Goal: Transaction & Acquisition: Purchase product/service

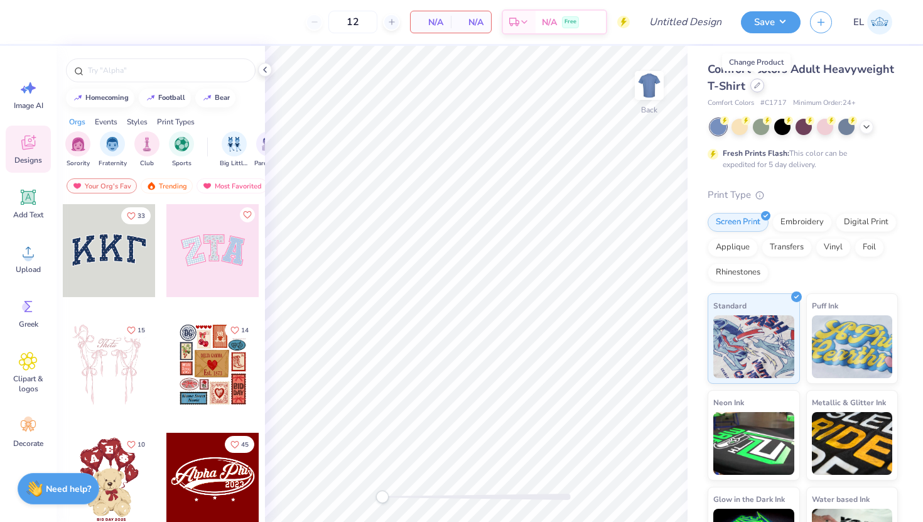
click at [761, 87] on div at bounding box center [758, 86] width 14 height 14
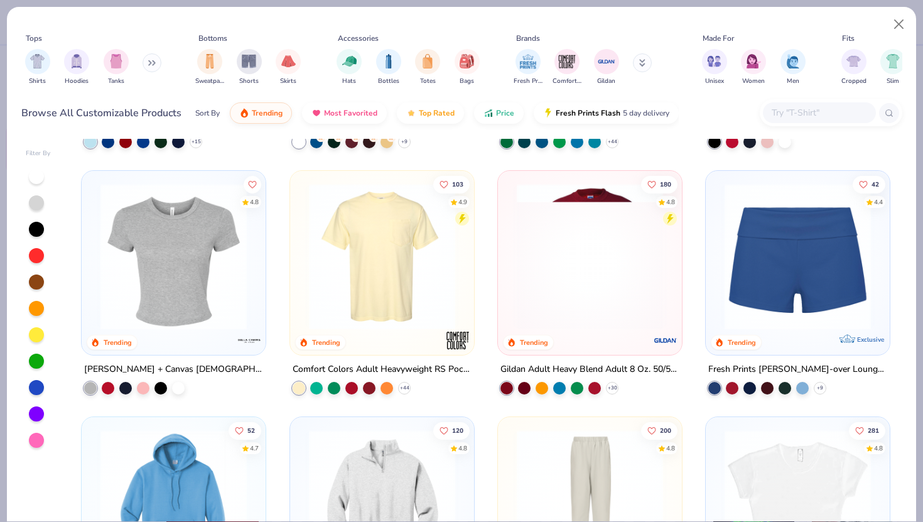
scroll to position [716, 0]
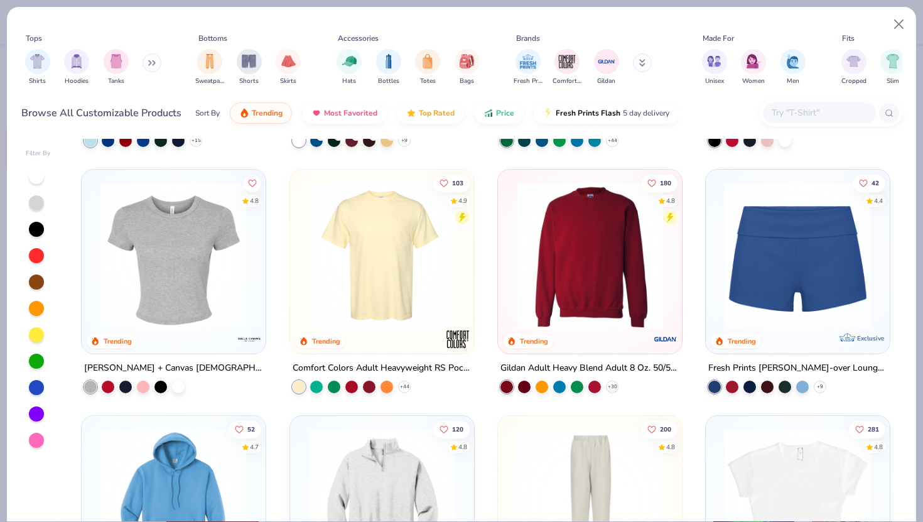
click at [416, 279] on img at bounding box center [382, 255] width 159 height 146
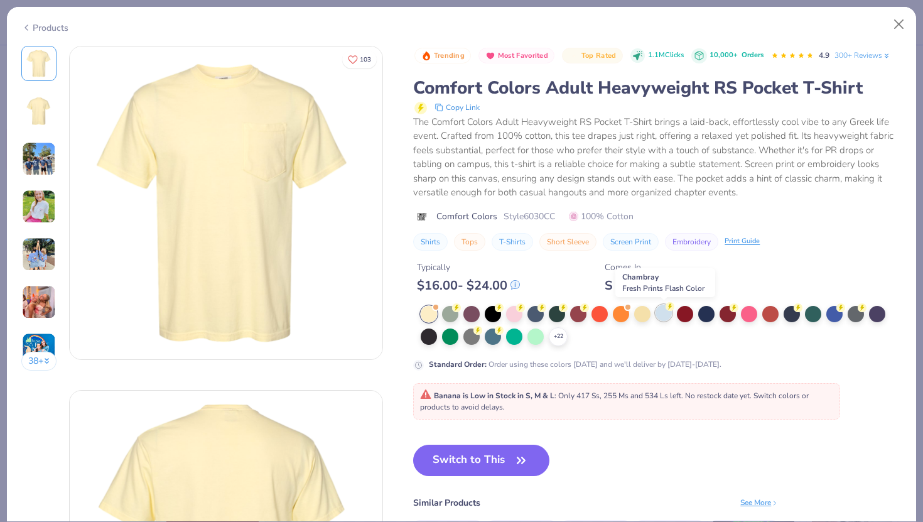
click at [661, 315] on div at bounding box center [664, 313] width 16 height 16
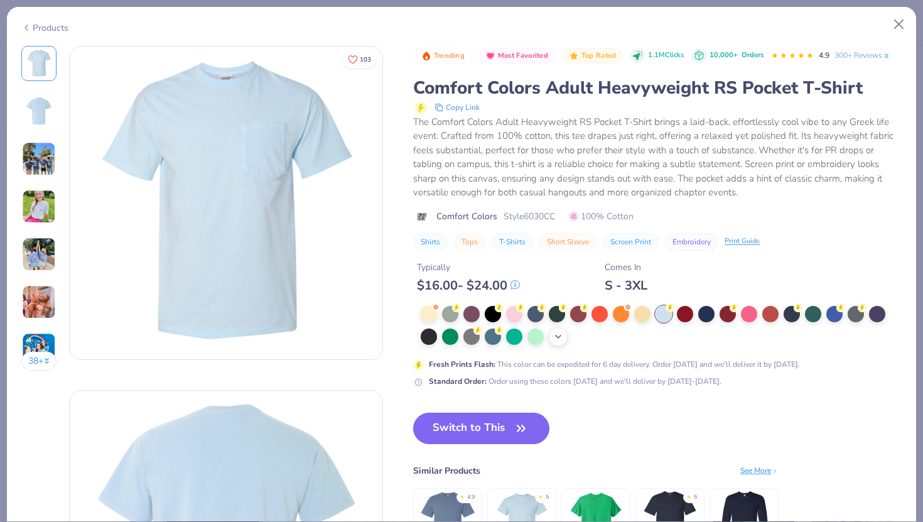
click at [565, 341] on div "+ 22" at bounding box center [558, 336] width 19 height 19
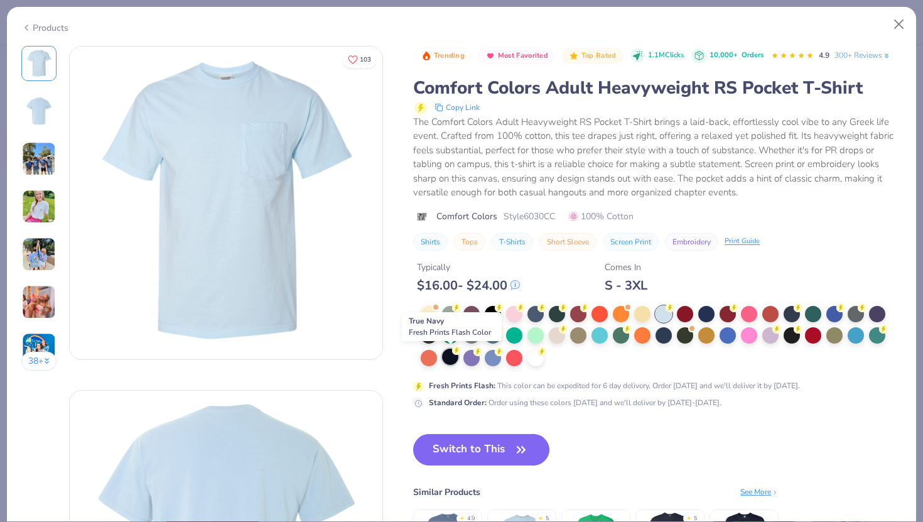
click at [455, 359] on div at bounding box center [450, 357] width 16 height 16
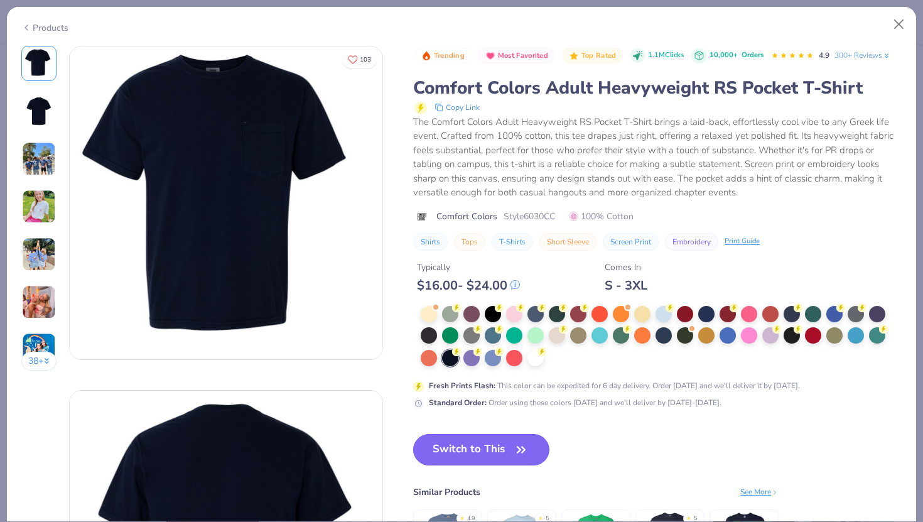
click at [449, 446] on button "Switch to This" at bounding box center [481, 449] width 136 height 31
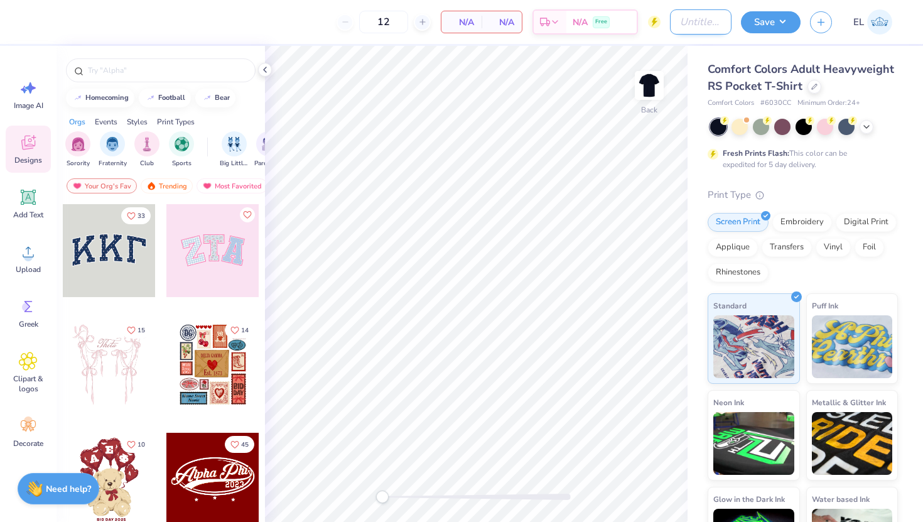
click at [676, 24] on input "Design Title" at bounding box center [701, 21] width 62 height 25
type input "Phi Psi Formal '25"
click at [779, 21] on button "Save" at bounding box center [771, 20] width 60 height 22
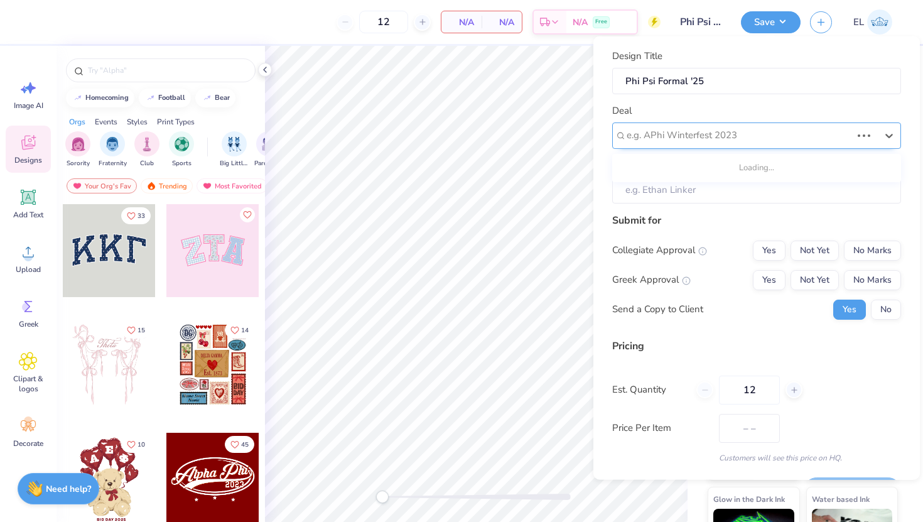
click at [744, 126] on div "e.g. APhi Winterfest 2023" at bounding box center [739, 135] width 227 height 19
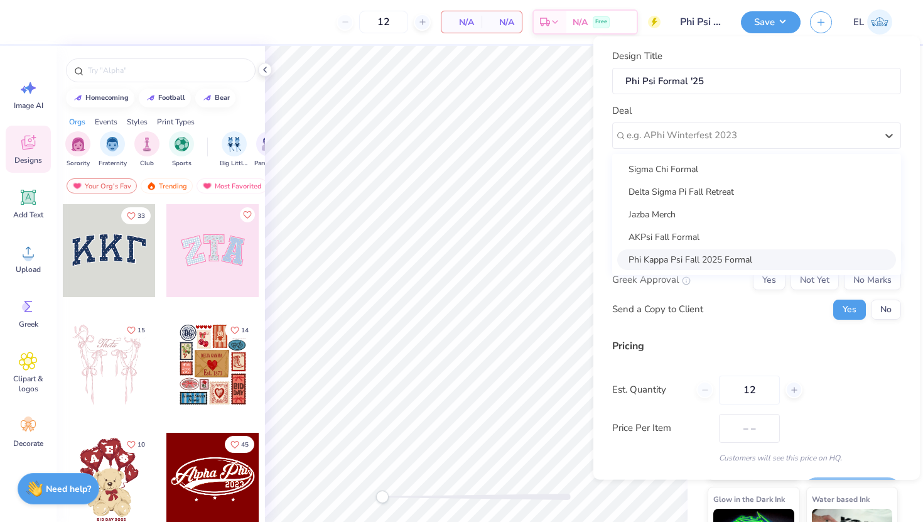
click at [713, 254] on div "Phi Kappa Psi Fall 2025 Formal" at bounding box center [757, 259] width 279 height 21
type input "[PERSON_NAME]"
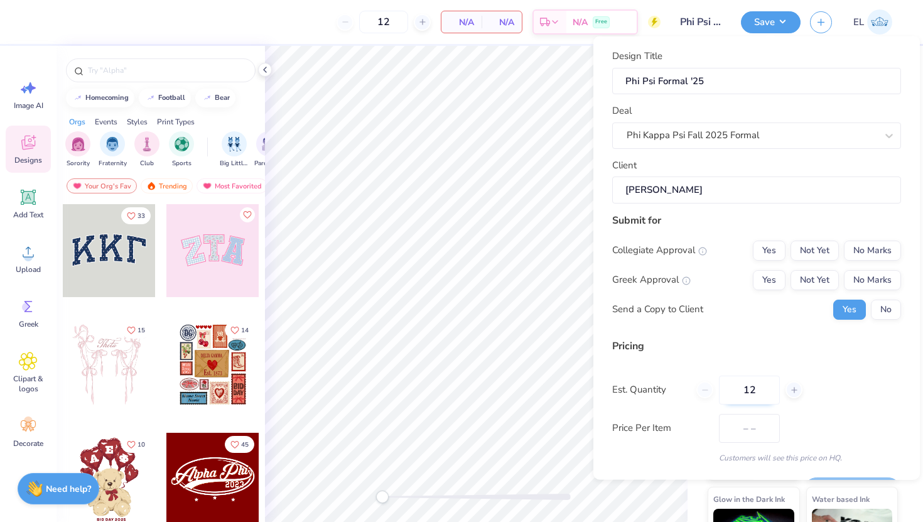
click at [769, 393] on input "12" at bounding box center [749, 389] width 61 height 29
type input "36"
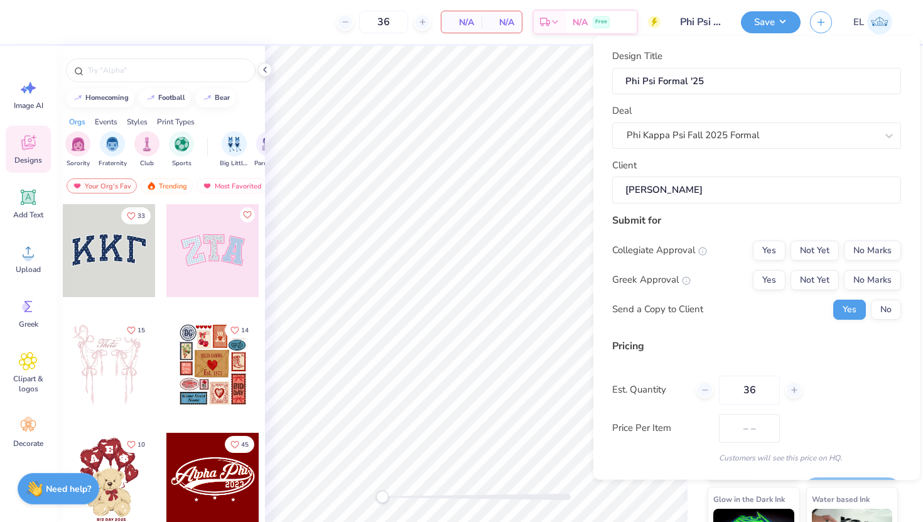
type input "36"
click at [790, 368] on div "Pricing Est. Quantity 36 Price Per Item – – Customers will see this price on HQ." at bounding box center [756, 400] width 289 height 125
click at [751, 339] on div "Pricing" at bounding box center [756, 345] width 289 height 15
click at [878, 249] on button "No Marks" at bounding box center [872, 250] width 57 height 20
click at [783, 276] on button "Yes" at bounding box center [769, 279] width 33 height 20
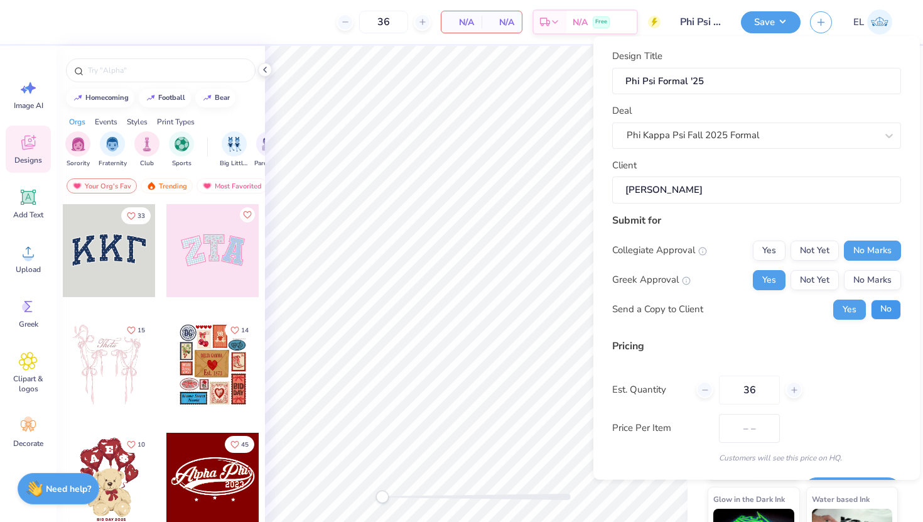
click at [892, 301] on button "No" at bounding box center [886, 309] width 30 height 20
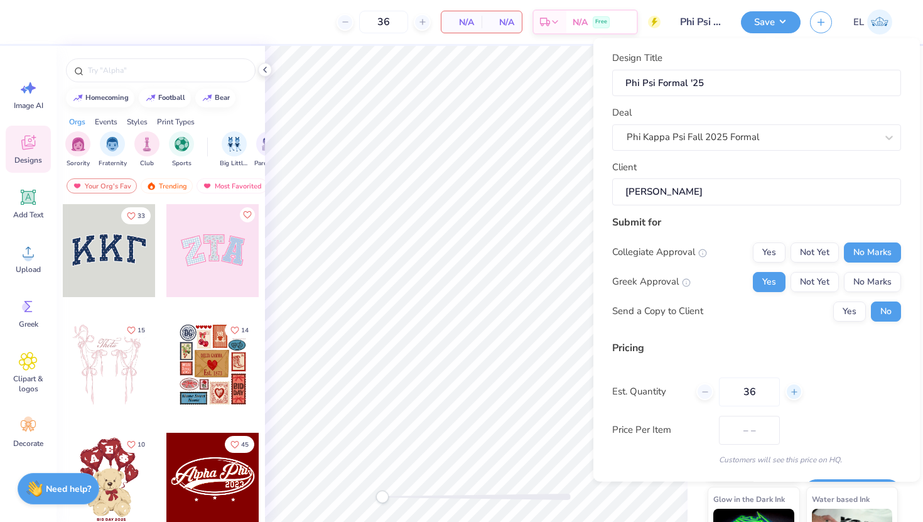
scroll to position [35, 0]
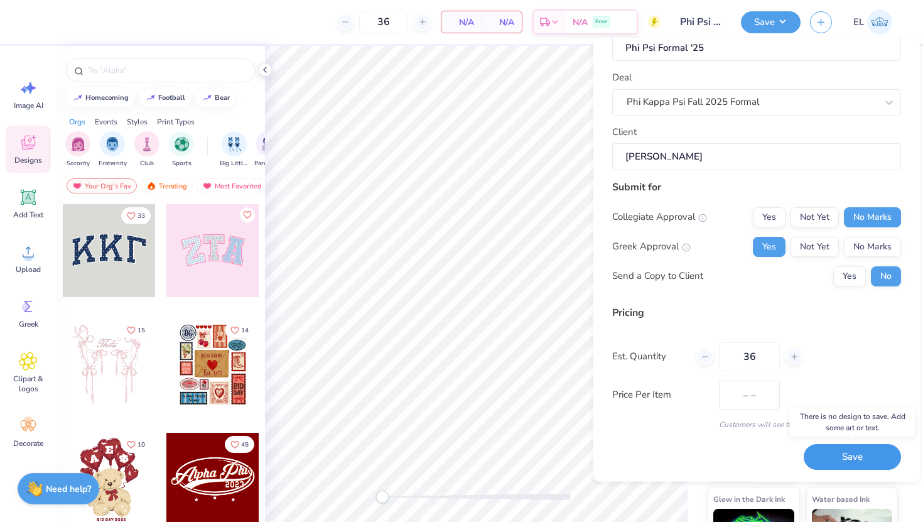
click at [841, 453] on button "Save" at bounding box center [852, 457] width 97 height 26
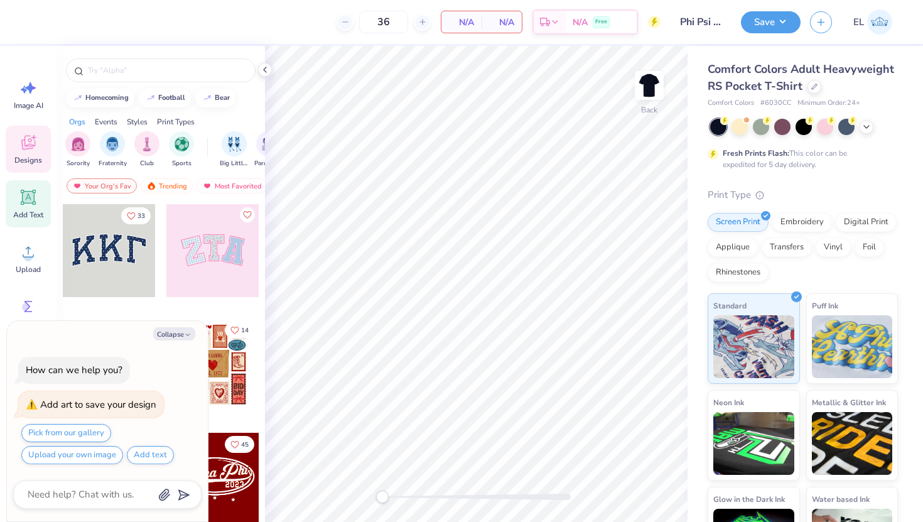
click at [28, 204] on icon at bounding box center [28, 197] width 19 height 19
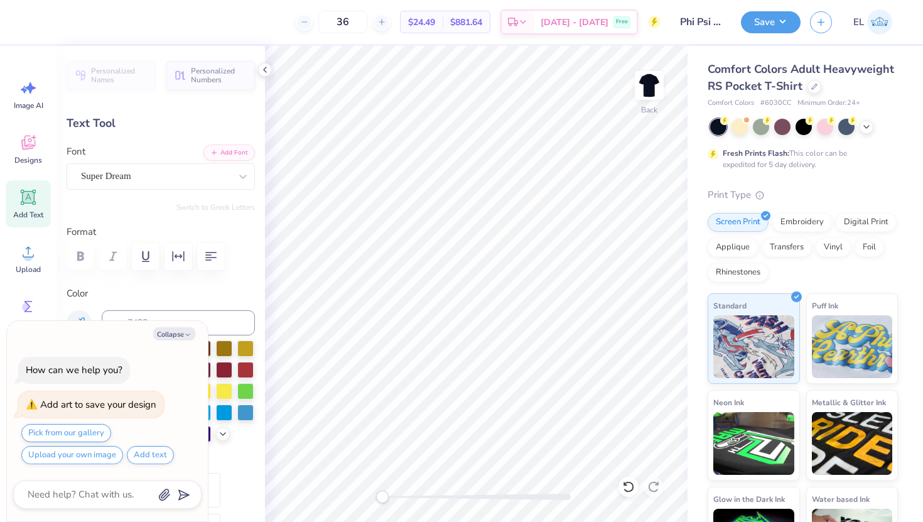
type textarea "x"
type textarea "P"
type textarea "x"
type textarea "Phi"
type textarea "x"
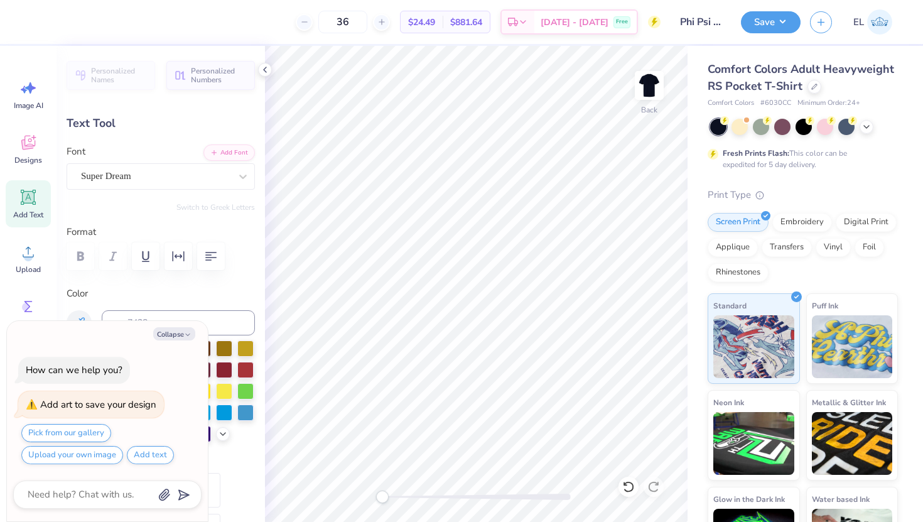
type textarea "Phi"
type textarea "x"
type textarea "Phi"
type textarea "x"
type textarea "Ph"
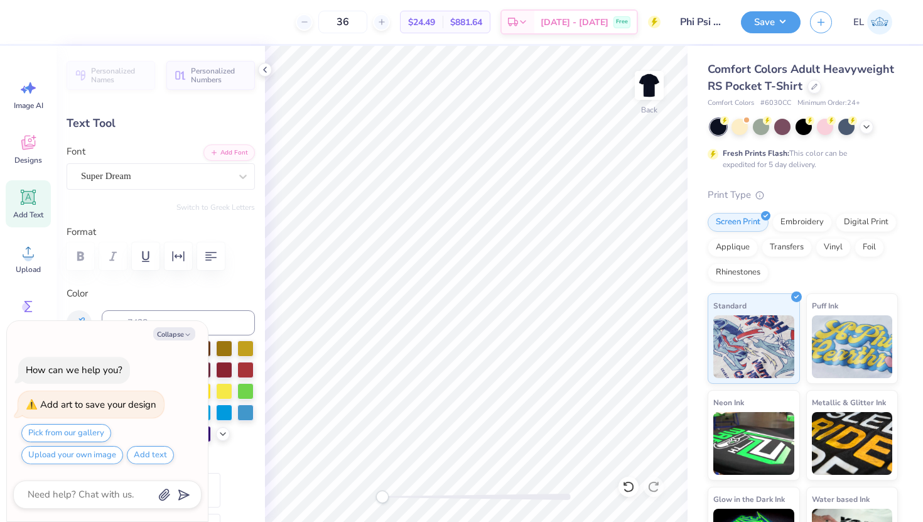
type textarea "x"
type textarea "P"
type textarea "x"
type textarea "PH"
type textarea "x"
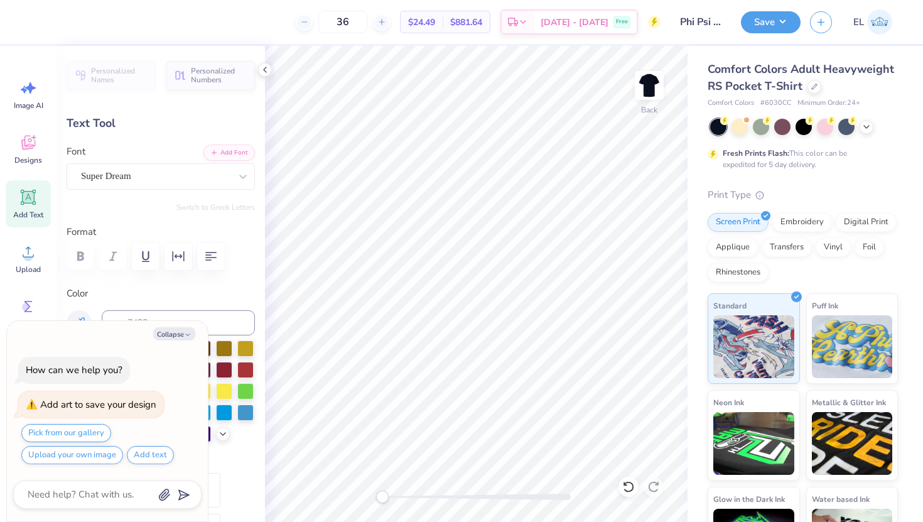
type textarea "PHI"
type textarea "x"
type textarea "PHI"
type textarea "x"
type textarea "PHI"
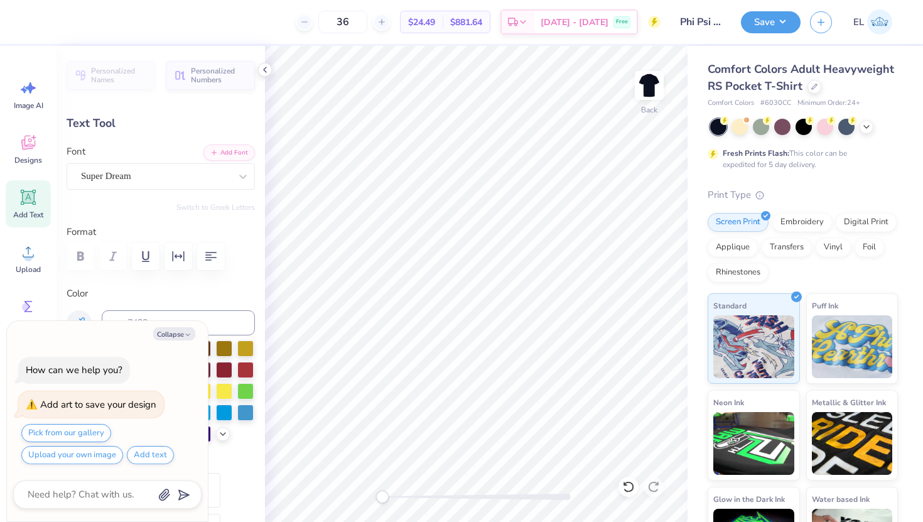
type textarea "x"
type textarea "PH"
type textarea "x"
type textarea "P"
type textarea "x"
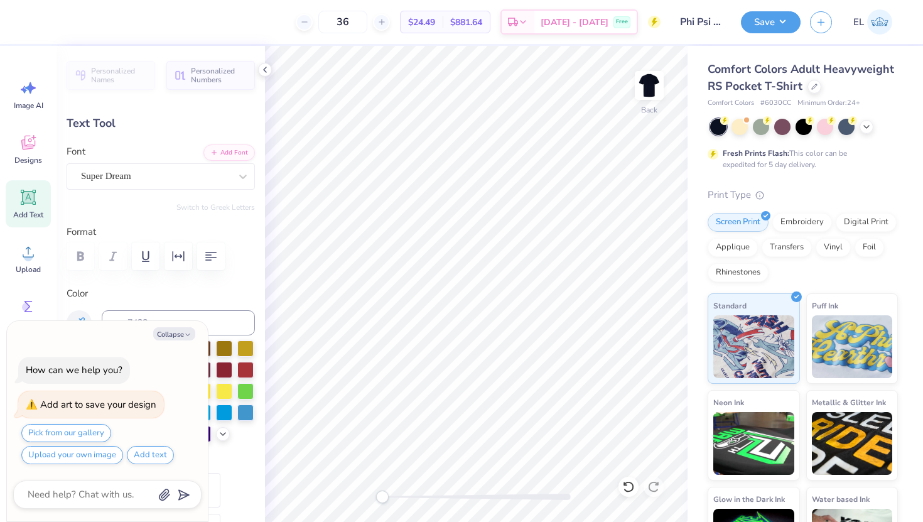
type textarea "x"
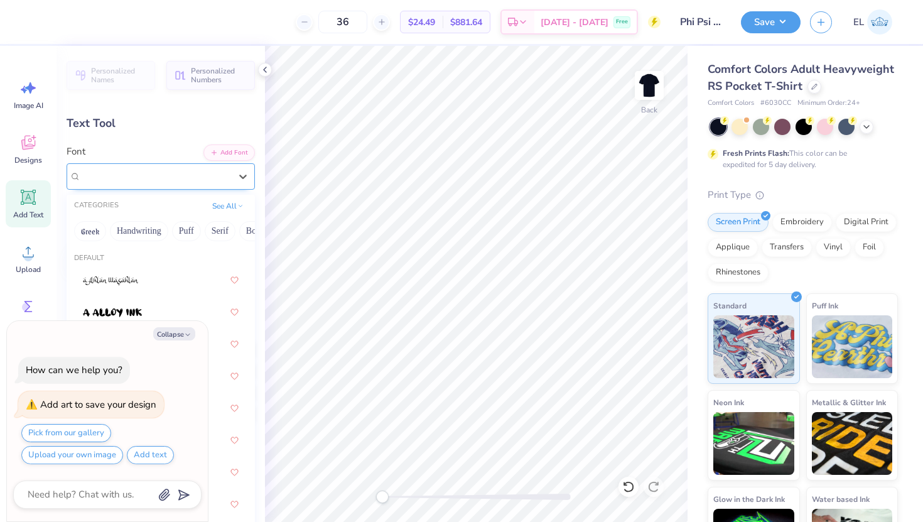
click at [204, 182] on div "Super Dream" at bounding box center [156, 175] width 152 height 19
click at [188, 337] on icon "button" at bounding box center [188, 335] width 8 height 8
type textarea "x"
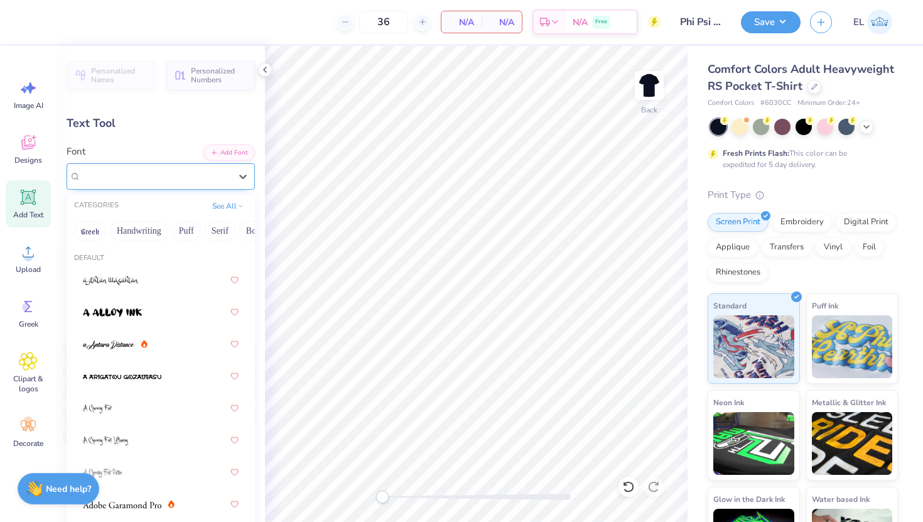
click at [222, 171] on div "Super Dream" at bounding box center [156, 175] width 152 height 19
click at [92, 239] on button "Greek" at bounding box center [90, 231] width 32 height 20
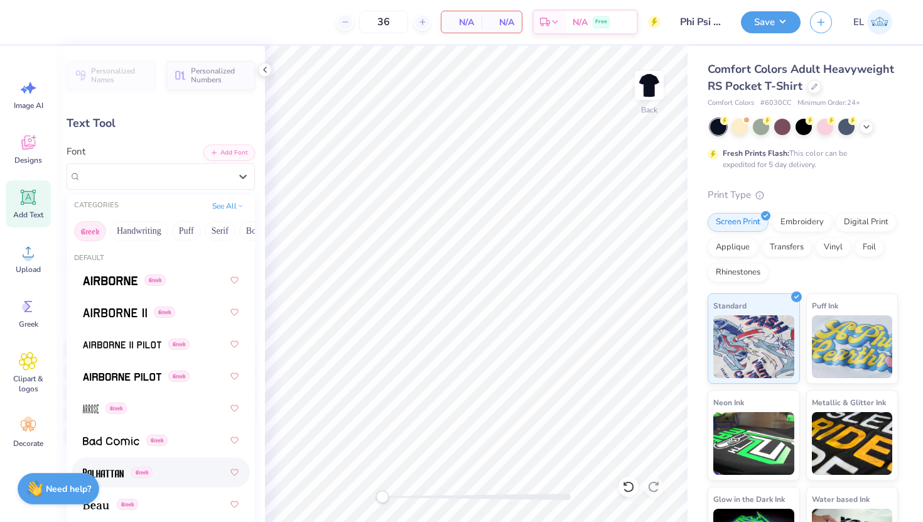
click at [106, 465] on div "Greek" at bounding box center [161, 472] width 156 height 23
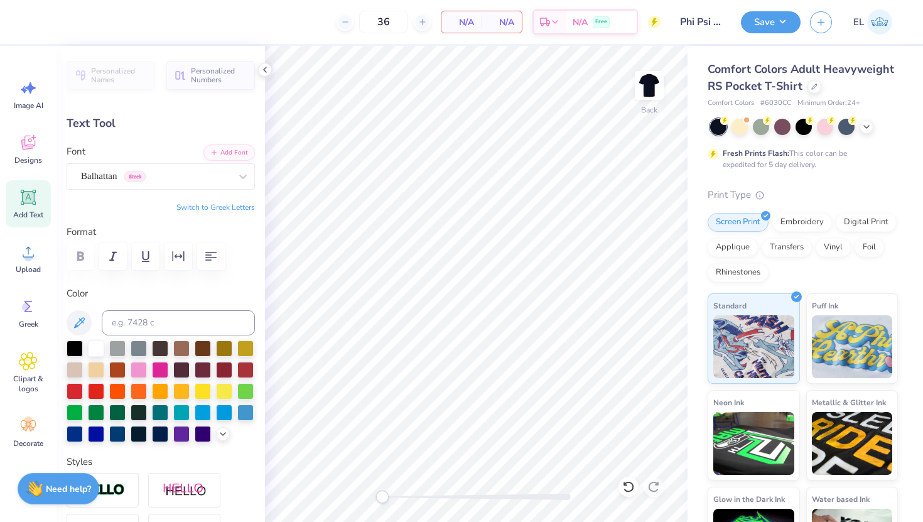
click at [39, 185] on div "Add Text" at bounding box center [28, 203] width 45 height 47
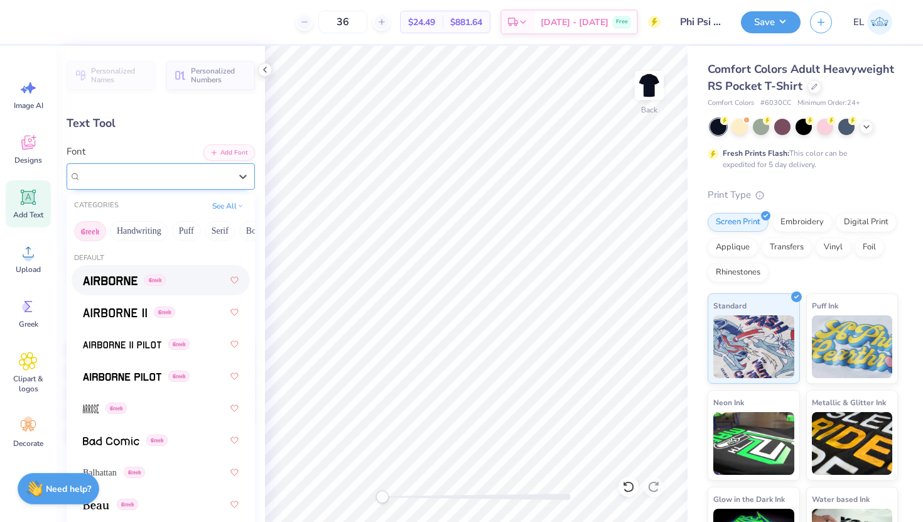
click at [195, 166] on div "Super Dream" at bounding box center [156, 175] width 152 height 19
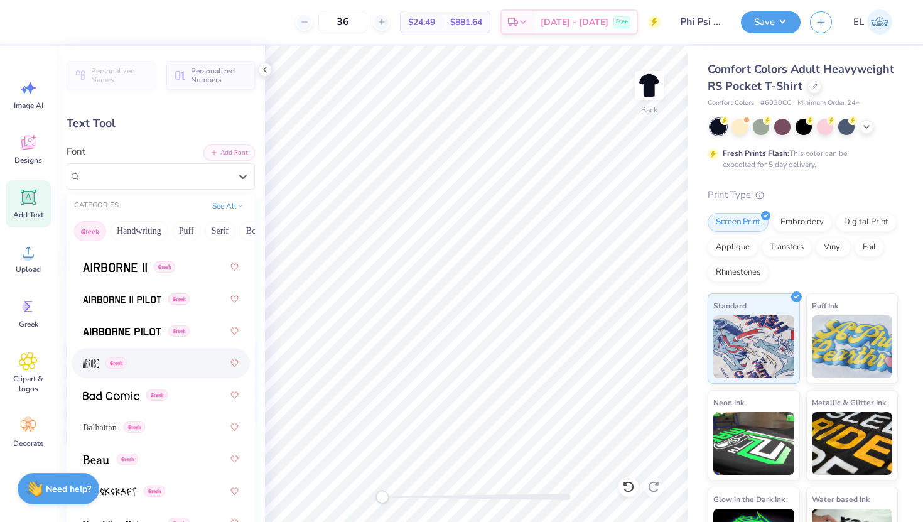
scroll to position [48, 0]
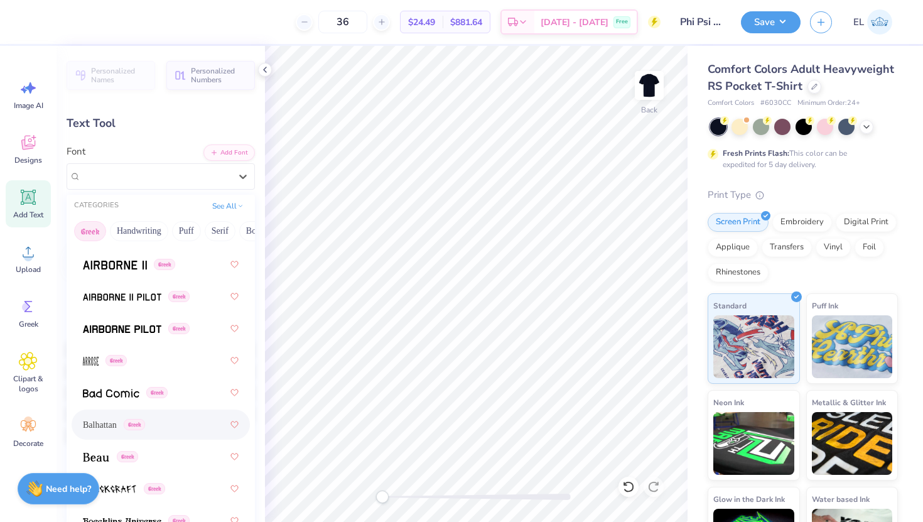
click at [134, 426] on span "Greek" at bounding box center [134, 424] width 21 height 11
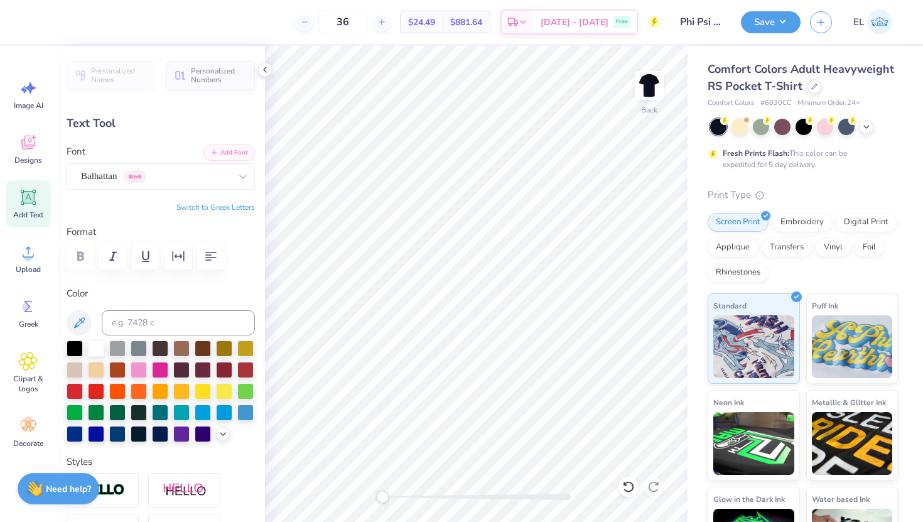
type textarea "p"
click at [221, 209] on button "Switch to Greek Letters" at bounding box center [216, 207] width 79 height 10
type textarea "πκψ"
type input "1.99"
type input "0.99"
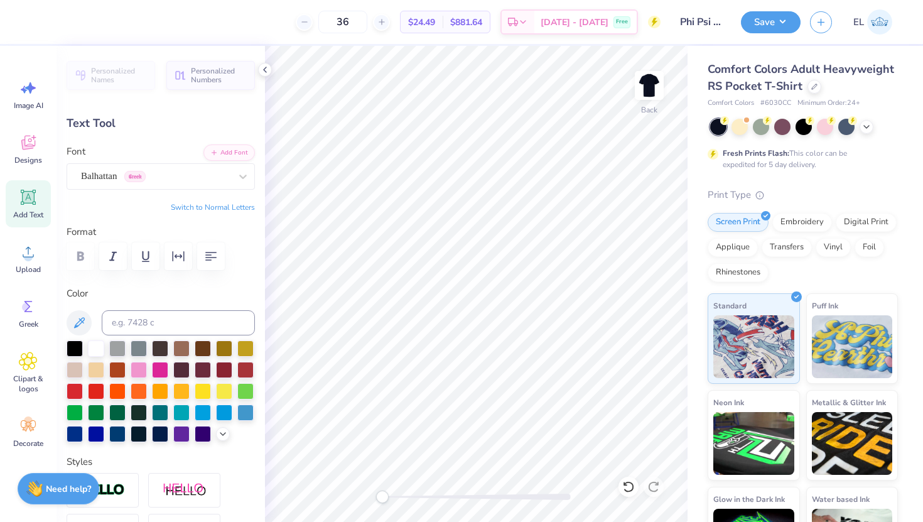
type textarea "θκψ"
type textarea "φκψ"
type input "2.68"
type input "1.23"
type input "3.12"
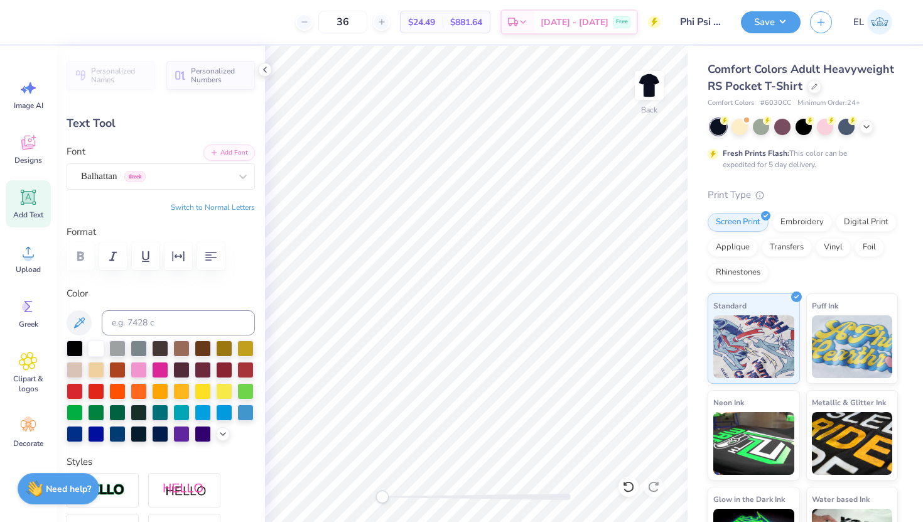
type input "1.43"
click at [768, 32] on div "Save" at bounding box center [771, 22] width 60 height 22
click at [778, 19] on button "Save" at bounding box center [771, 20] width 60 height 22
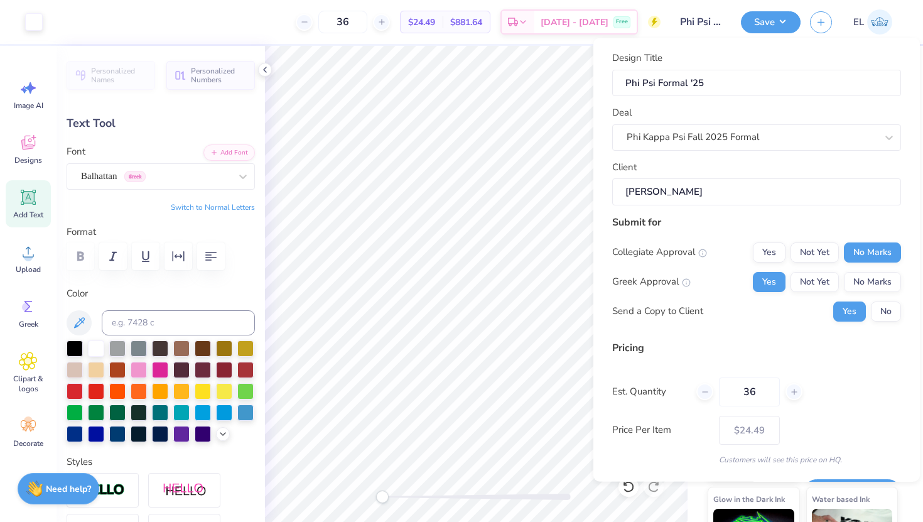
scroll to position [35, 0]
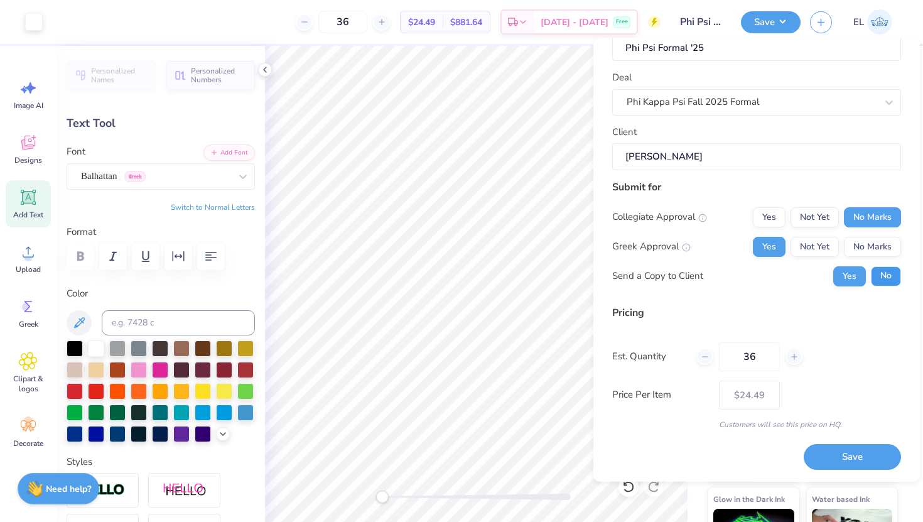
click at [888, 282] on button "No" at bounding box center [886, 276] width 30 height 20
click at [839, 460] on button "Save" at bounding box center [852, 457] width 97 height 26
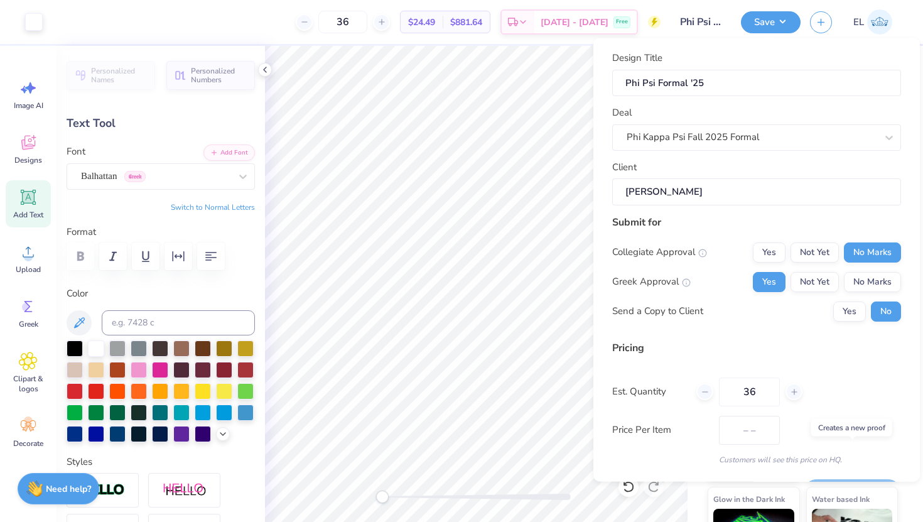
type input "$24.49"
